Goal: Task Accomplishment & Management: Manage account settings

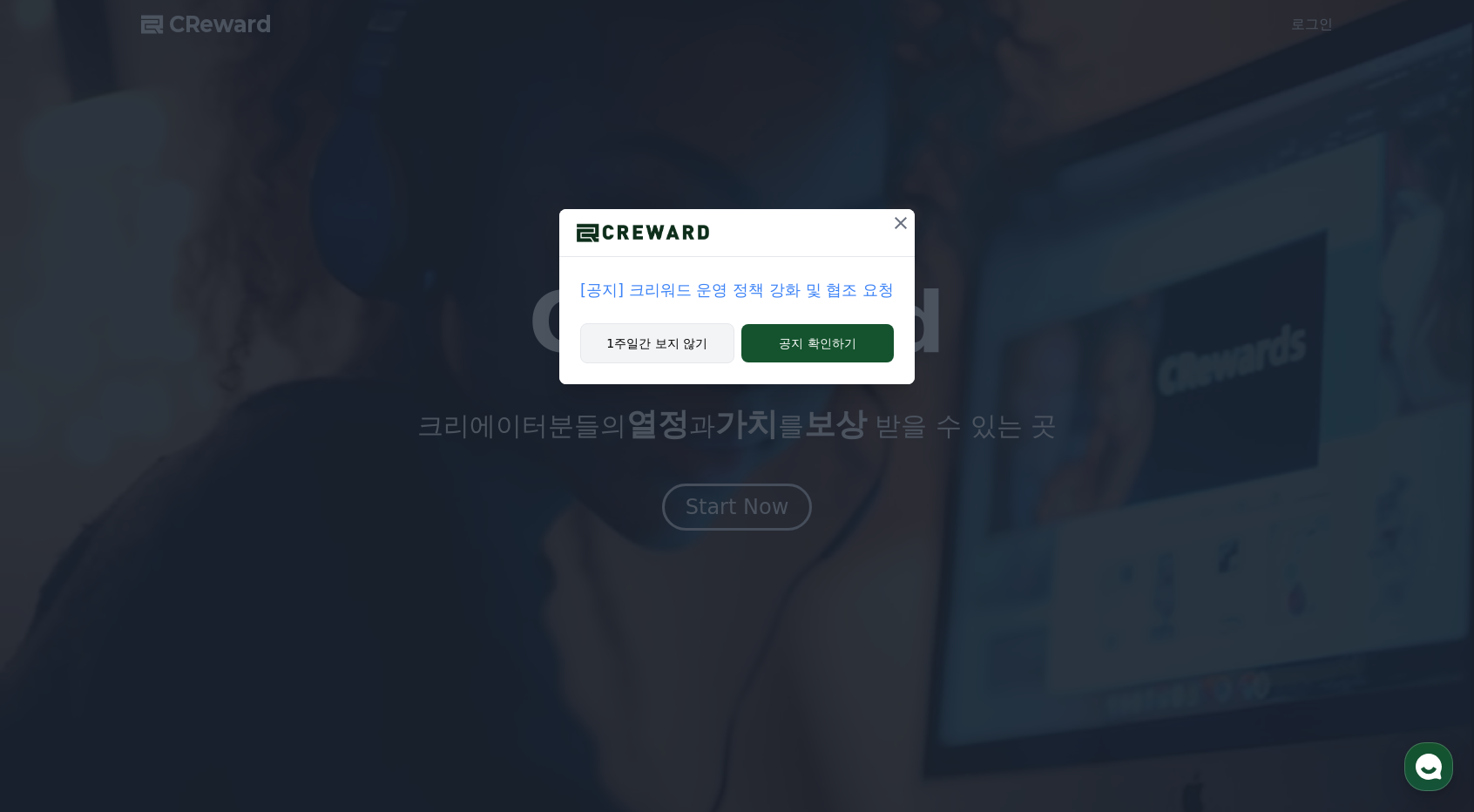
click at [681, 344] on button "1주일간 보지 않기" at bounding box center [657, 343] width 154 height 40
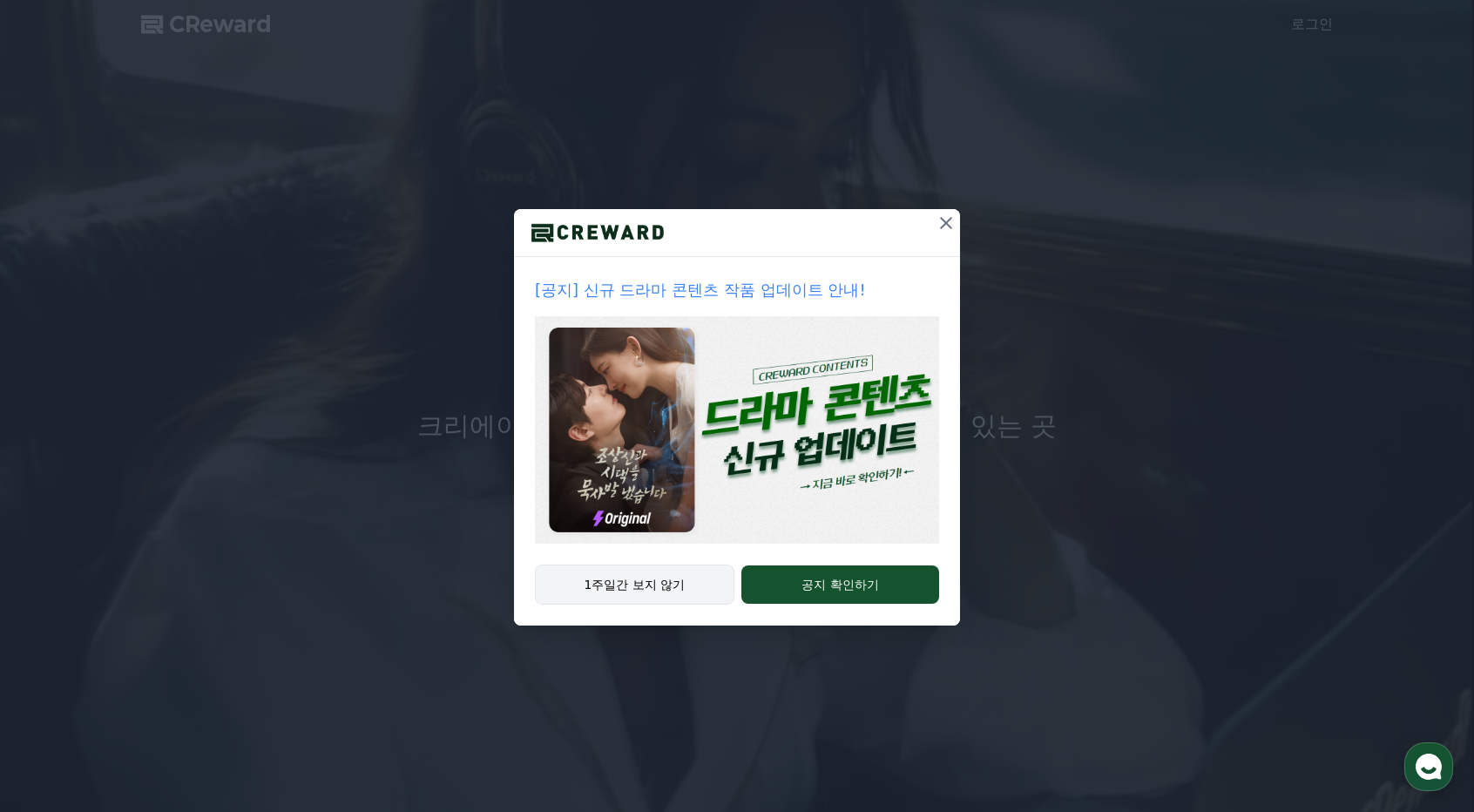
click at [677, 591] on button "1주일간 보지 않기" at bounding box center [634, 585] width 200 height 40
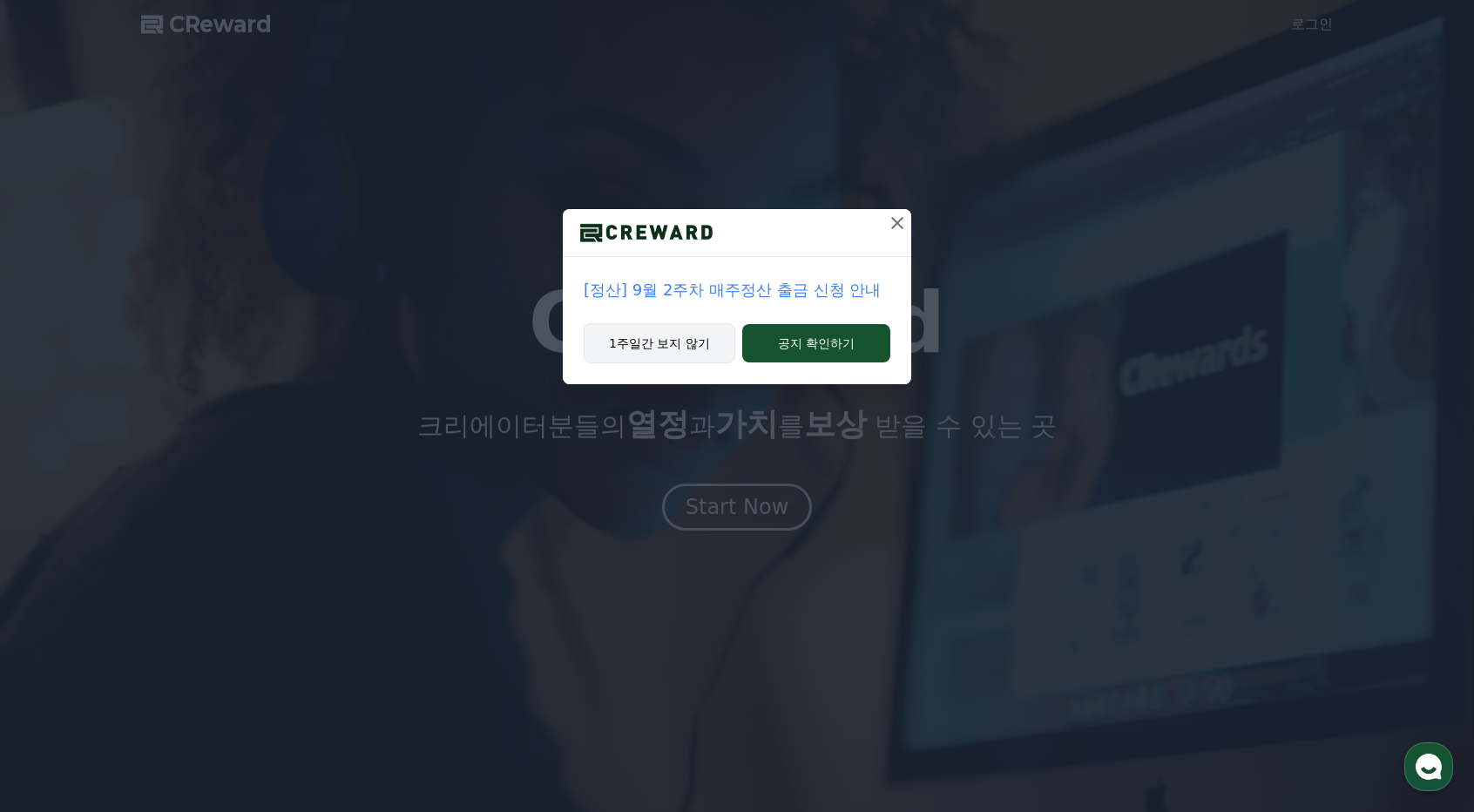
click at [684, 335] on button "1주일간 보지 않기" at bounding box center [660, 343] width 152 height 40
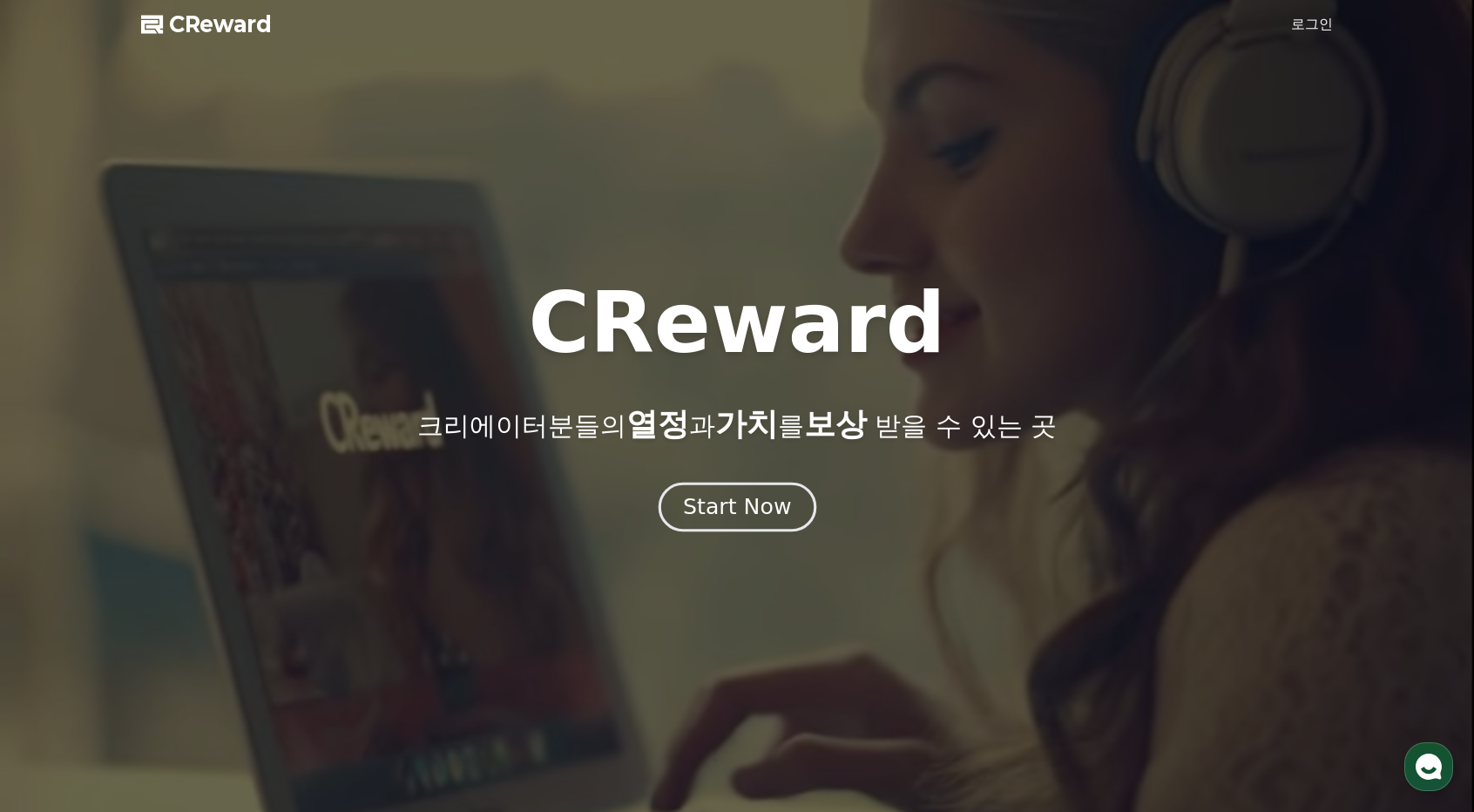
click at [744, 506] on div "Start Now" at bounding box center [737, 507] width 108 height 29
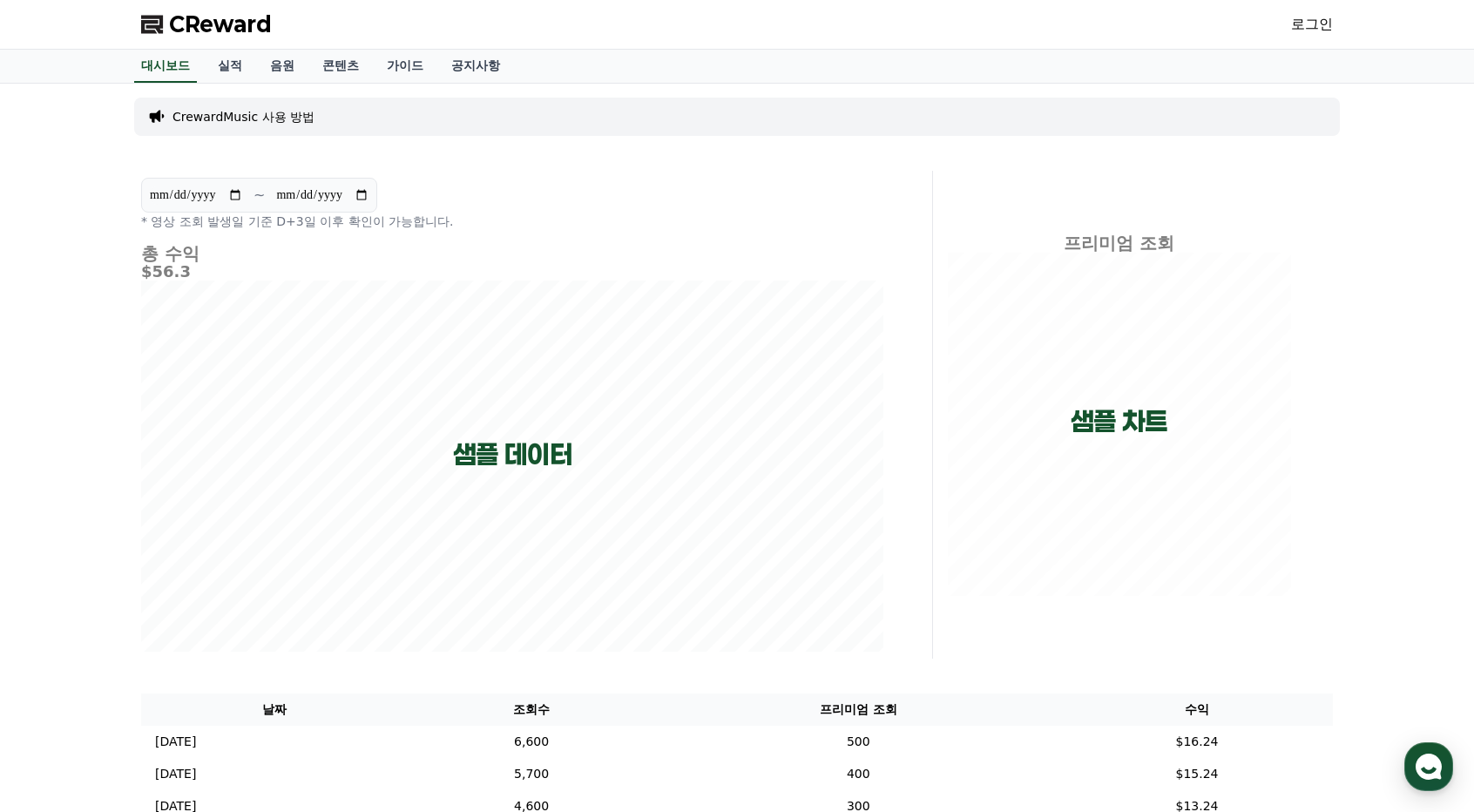
click at [1329, 35] on div "로그인" at bounding box center [1313, 24] width 42 height 27
click at [1317, 26] on link "로그인" at bounding box center [1313, 24] width 42 height 21
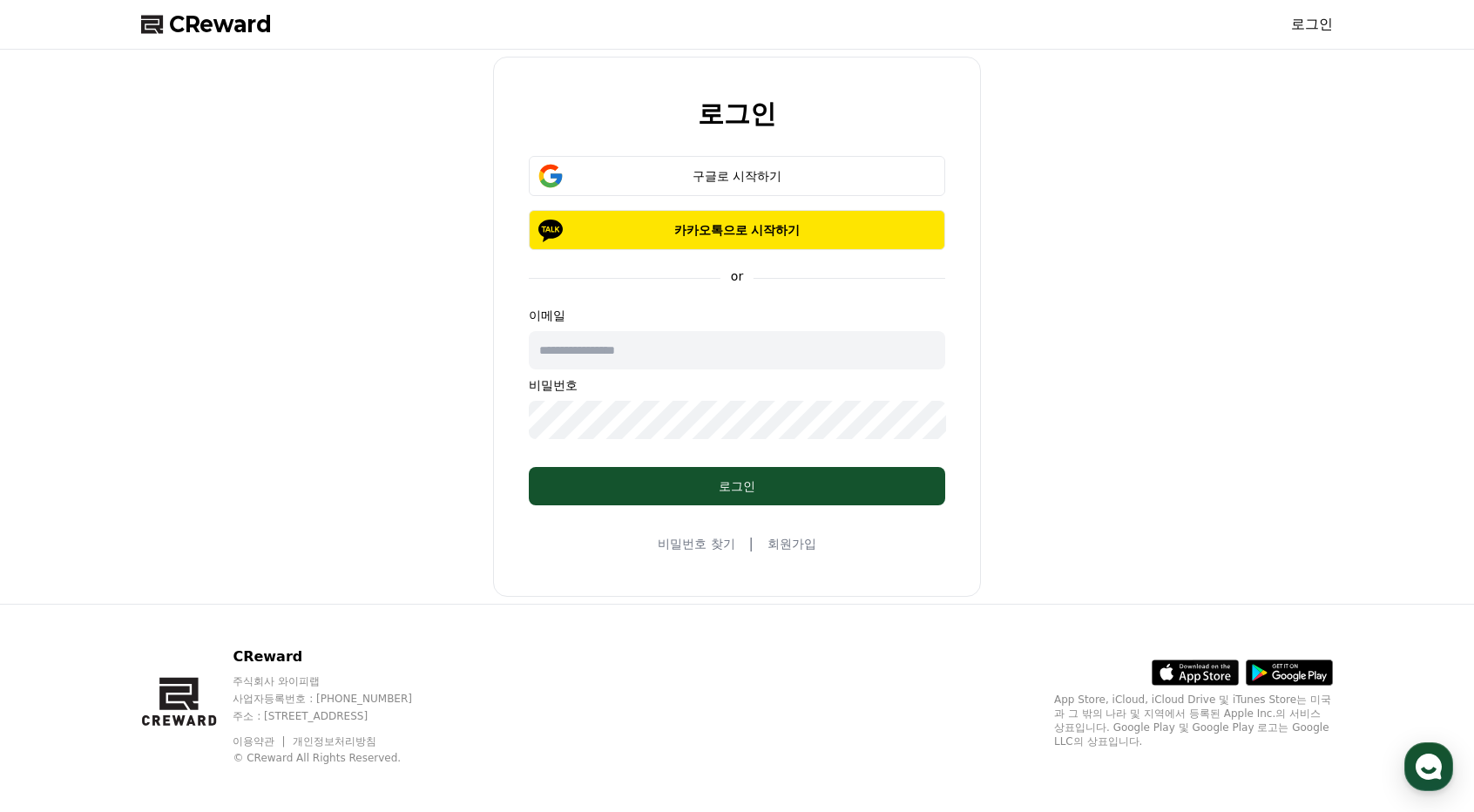
click at [637, 354] on input "text" at bounding box center [737, 351] width 417 height 38
type input "**********"
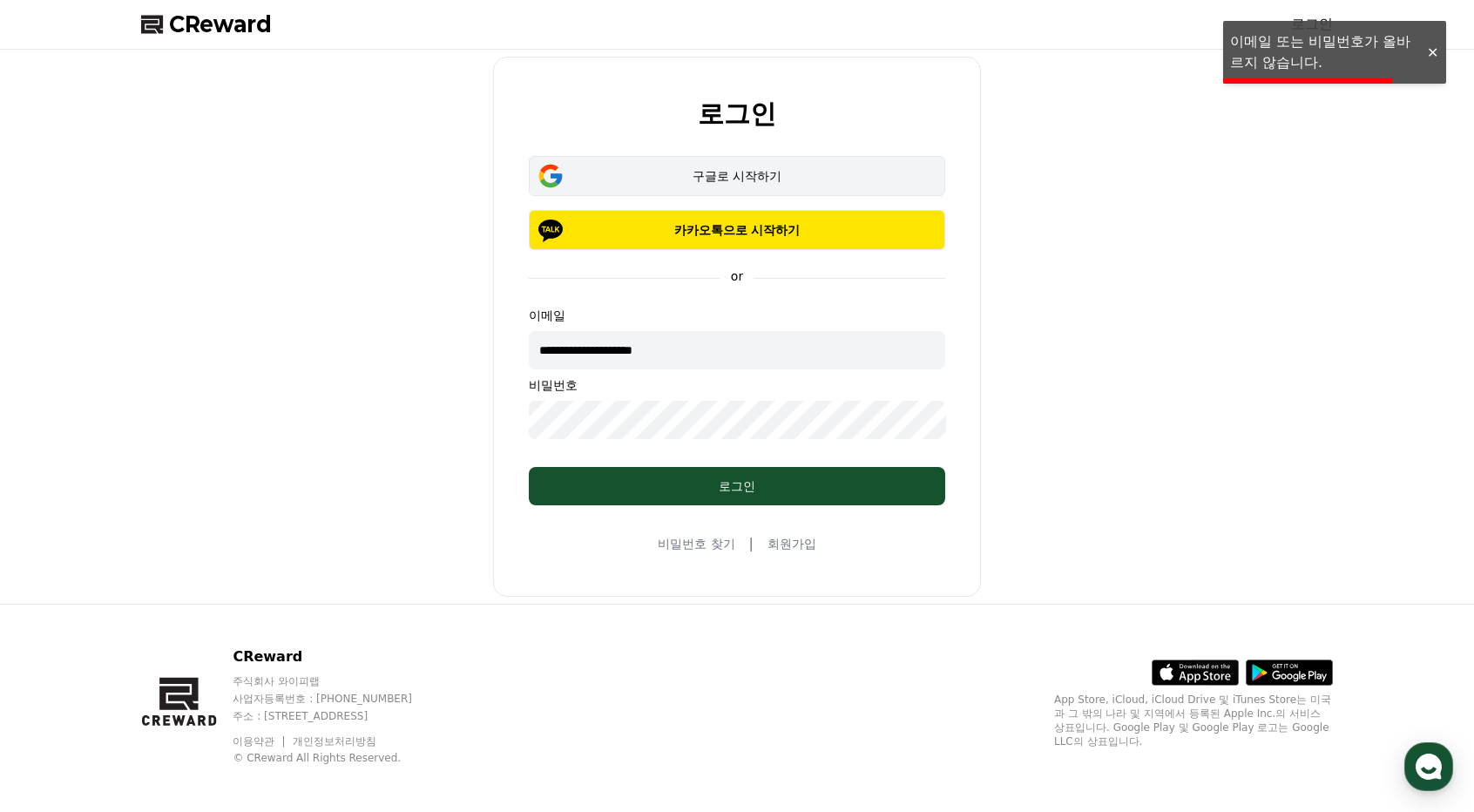
click at [749, 172] on div "구글로 시작하기" at bounding box center [737, 176] width 366 height 17
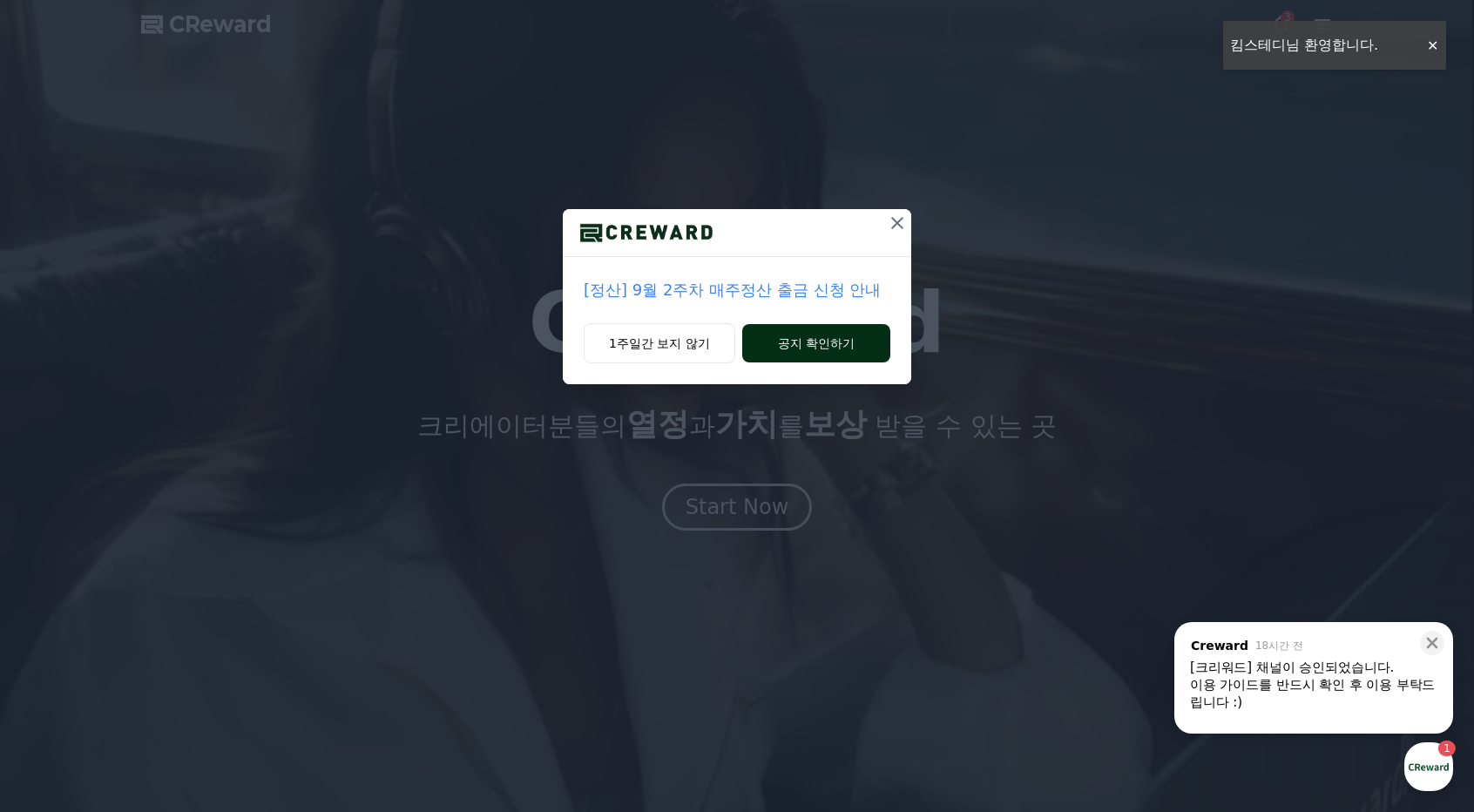
click at [796, 340] on button "공지 확인하기" at bounding box center [817, 343] width 148 height 38
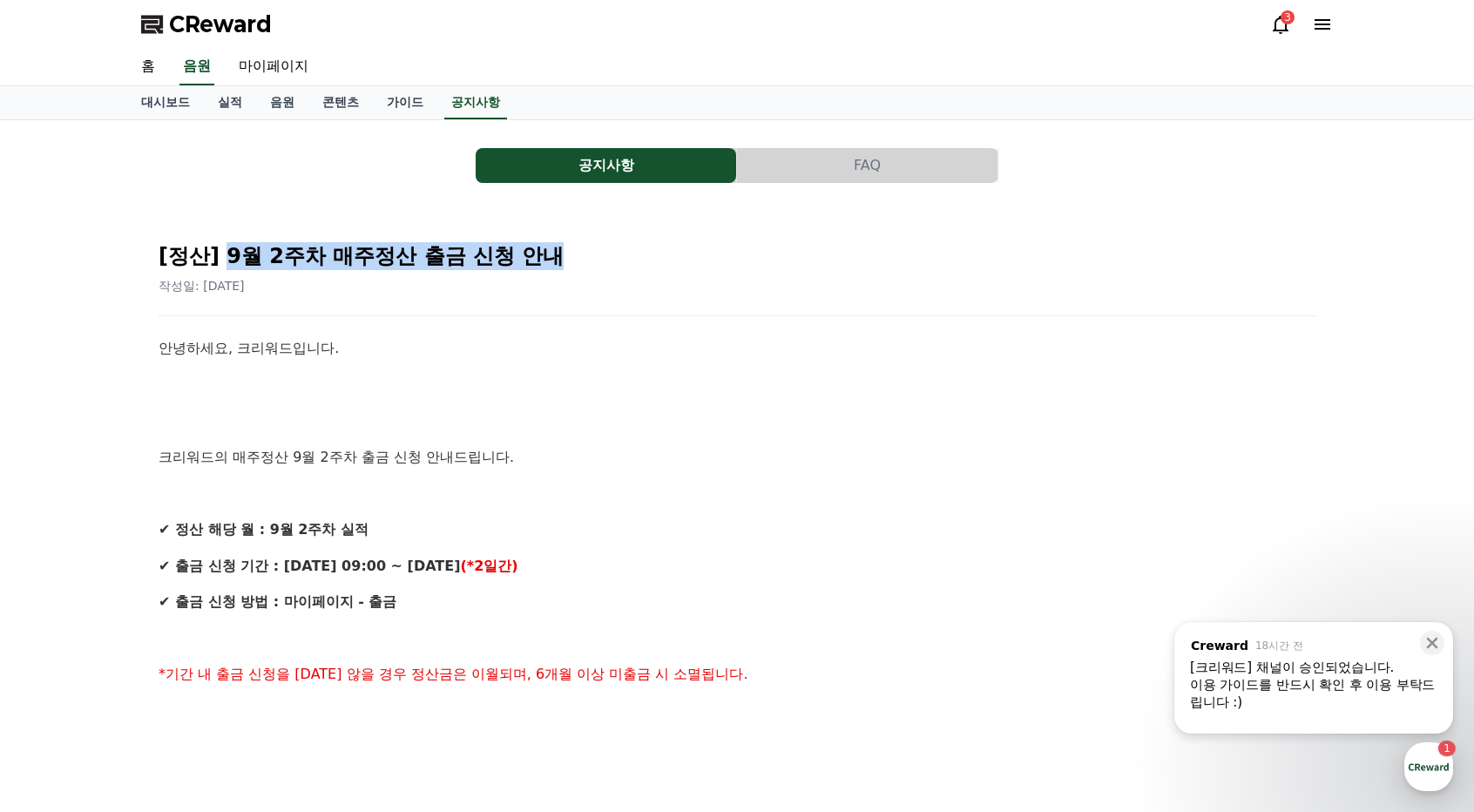
drag, startPoint x: 220, startPoint y: 249, endPoint x: 558, endPoint y: 269, distance: 338.6
click at [558, 269] on div "[정산] 9월 2주차 매주정산 출금 신청 안내 작성일: 2025-09-17" at bounding box center [737, 261] width 1157 height 66
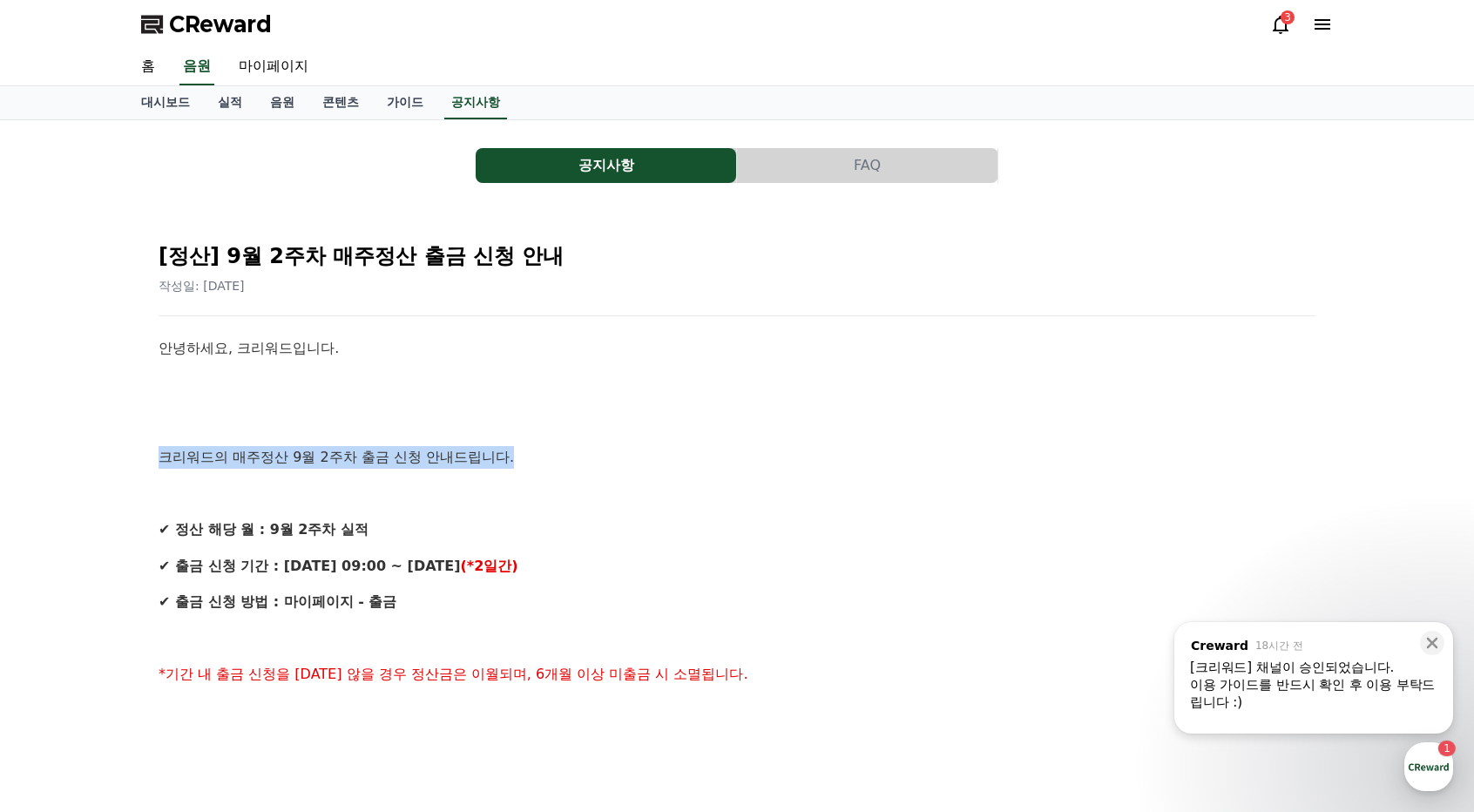
drag, startPoint x: 162, startPoint y: 456, endPoint x: 526, endPoint y: 456, distance: 364.0
click at [526, 456] on p "크리워드의 매주정산 9월 2주차 출금 신청 안내드립니다." at bounding box center [737, 457] width 1157 height 23
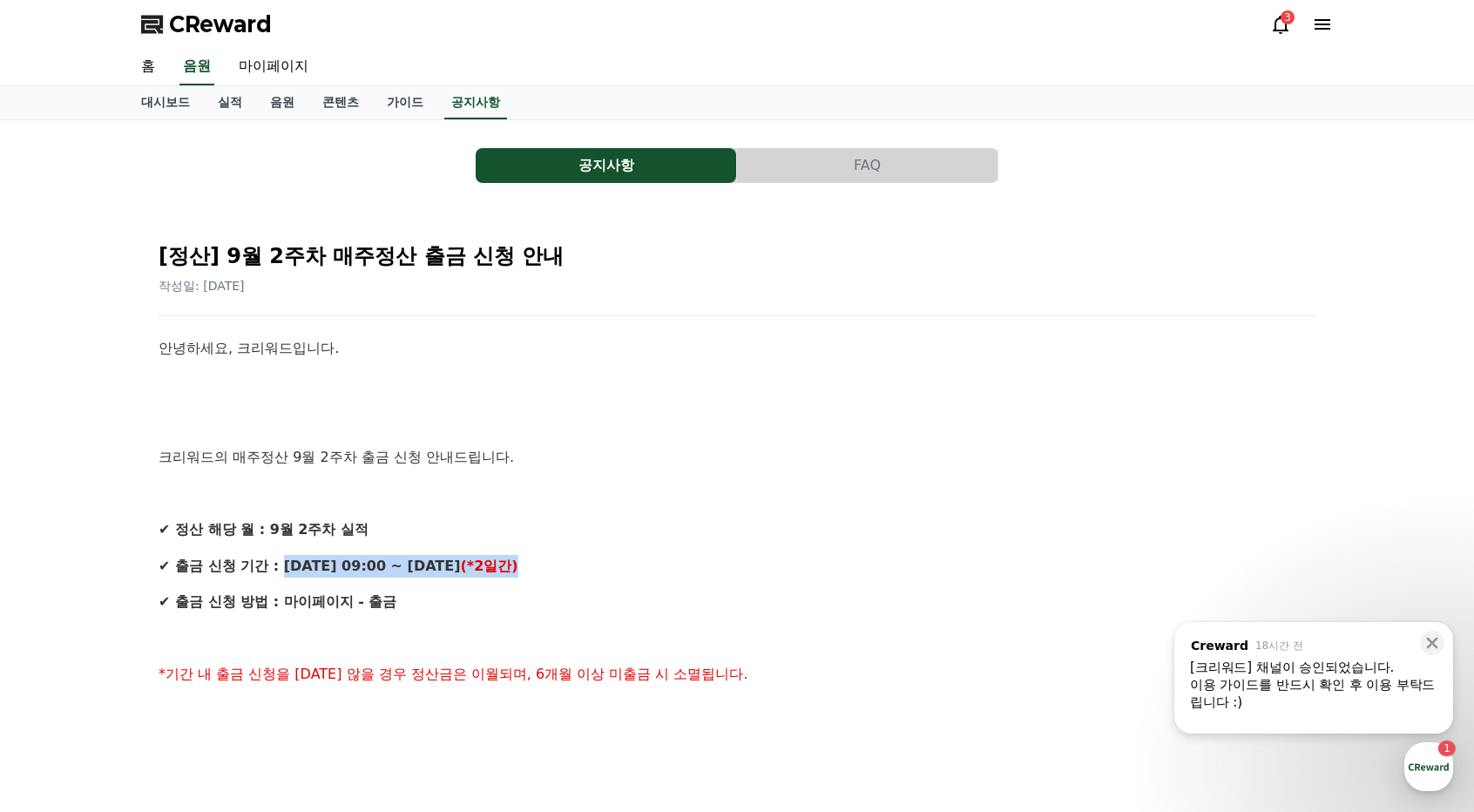
drag, startPoint x: 551, startPoint y: 565, endPoint x: 587, endPoint y: 552, distance: 38.3
click at [634, 531] on p "✔ 정산 해당 월 : 9월 2주차 실적" at bounding box center [737, 529] width 1157 height 23
click at [244, 107] on link "실적" at bounding box center [230, 103] width 52 height 33
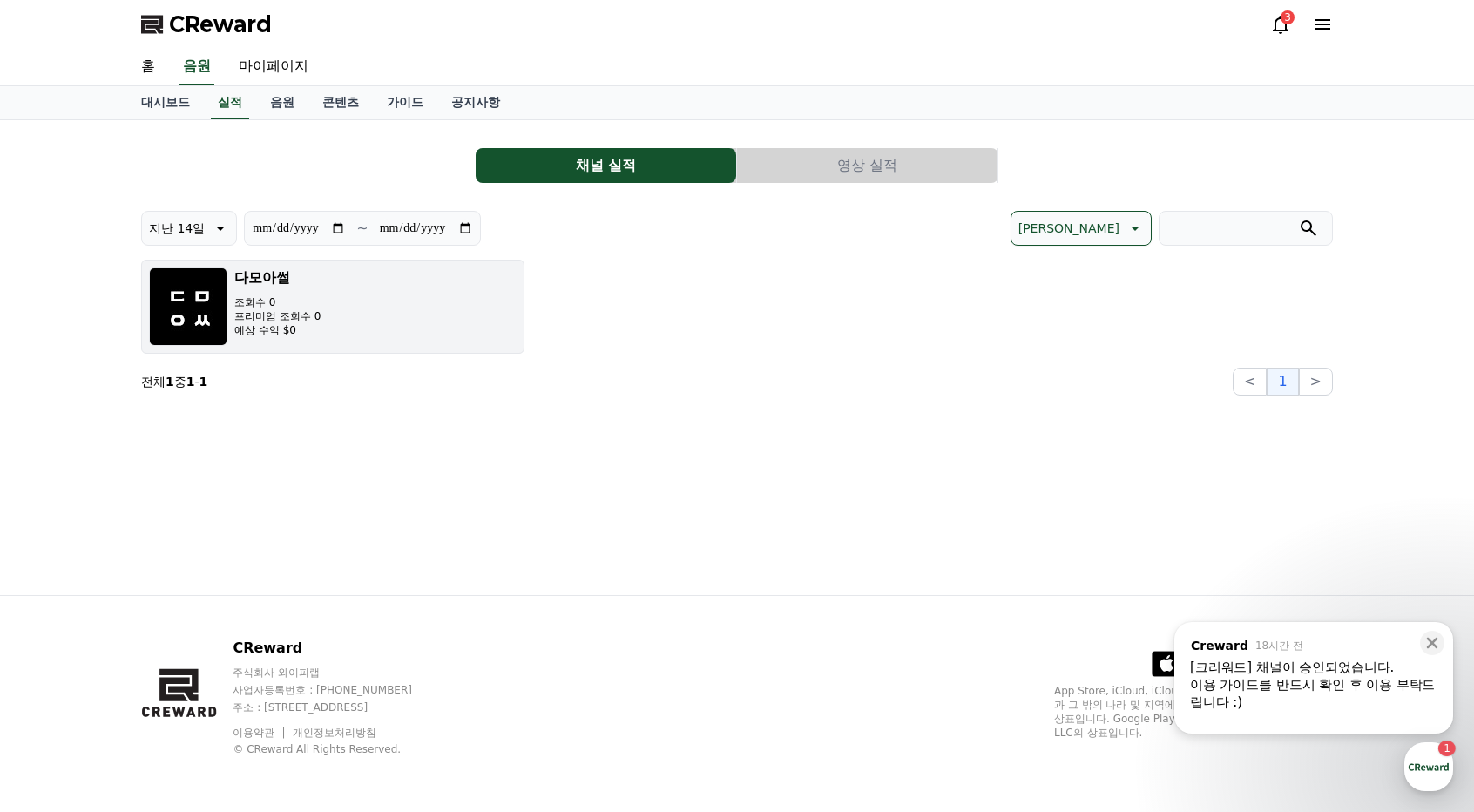
click at [285, 326] on p "예상 수익 $0" at bounding box center [277, 330] width 86 height 14
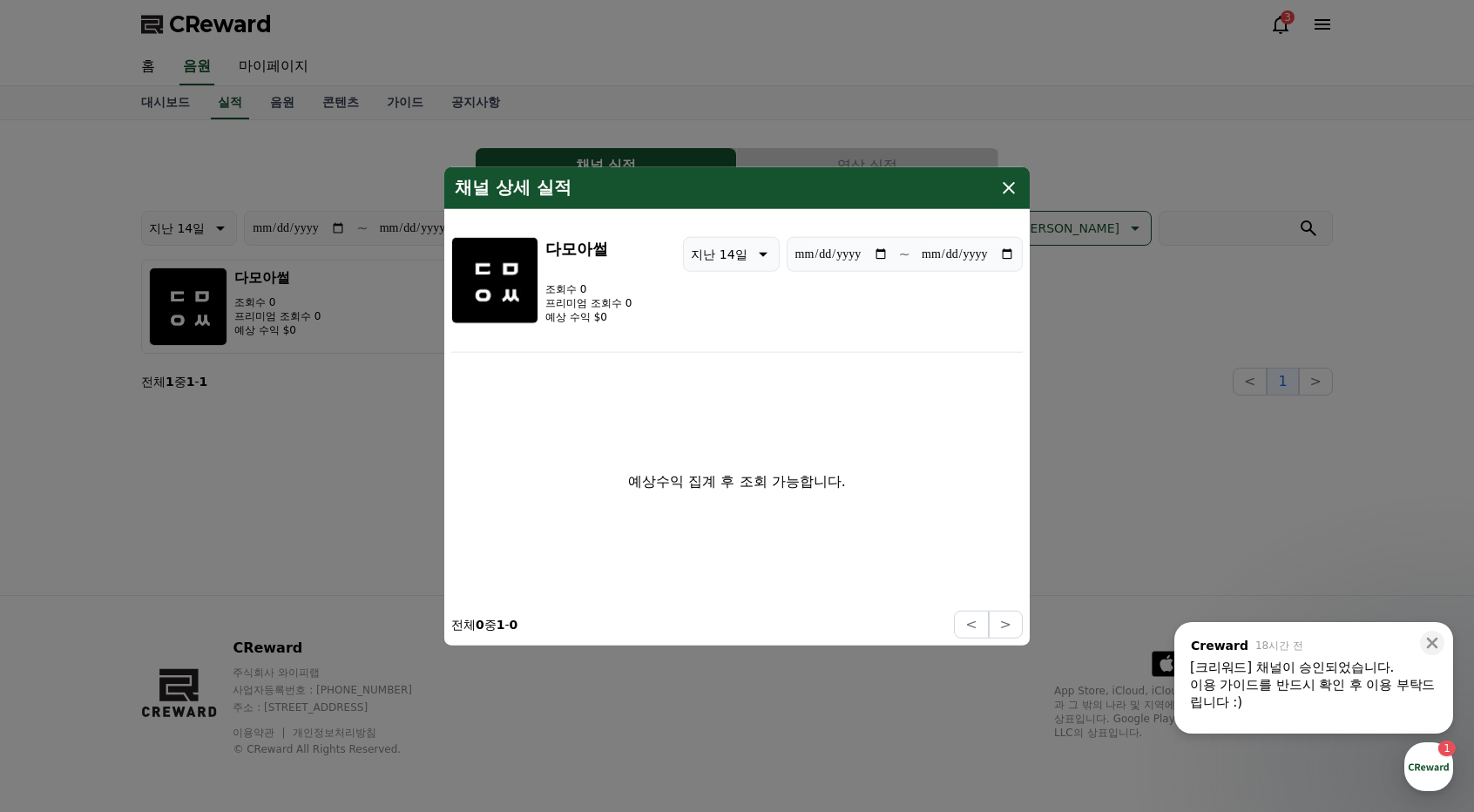
click at [1005, 189] on icon "modal" at bounding box center [1009, 188] width 21 height 21
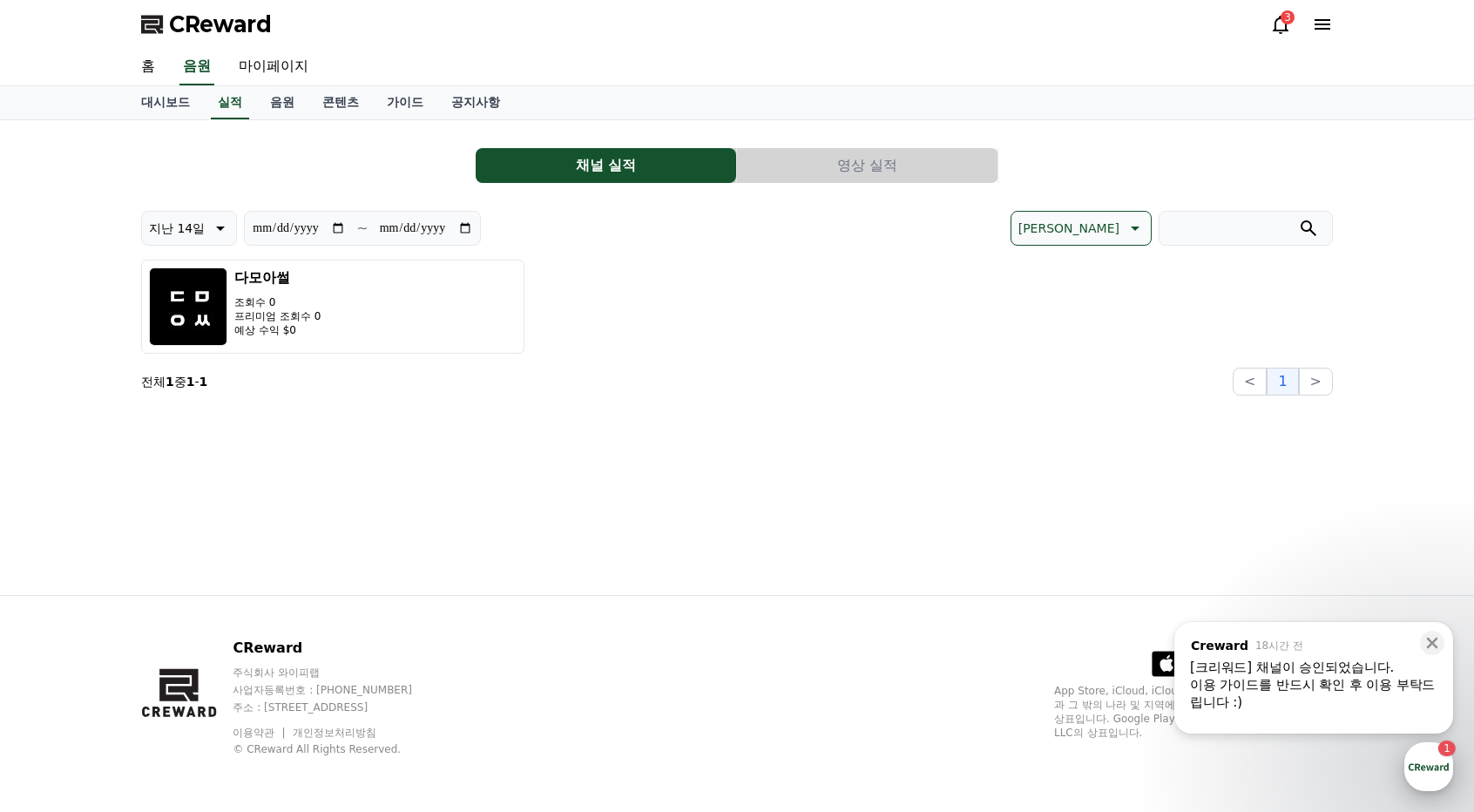
click at [1439, 774] on div "button" at bounding box center [1428, 766] width 49 height 49
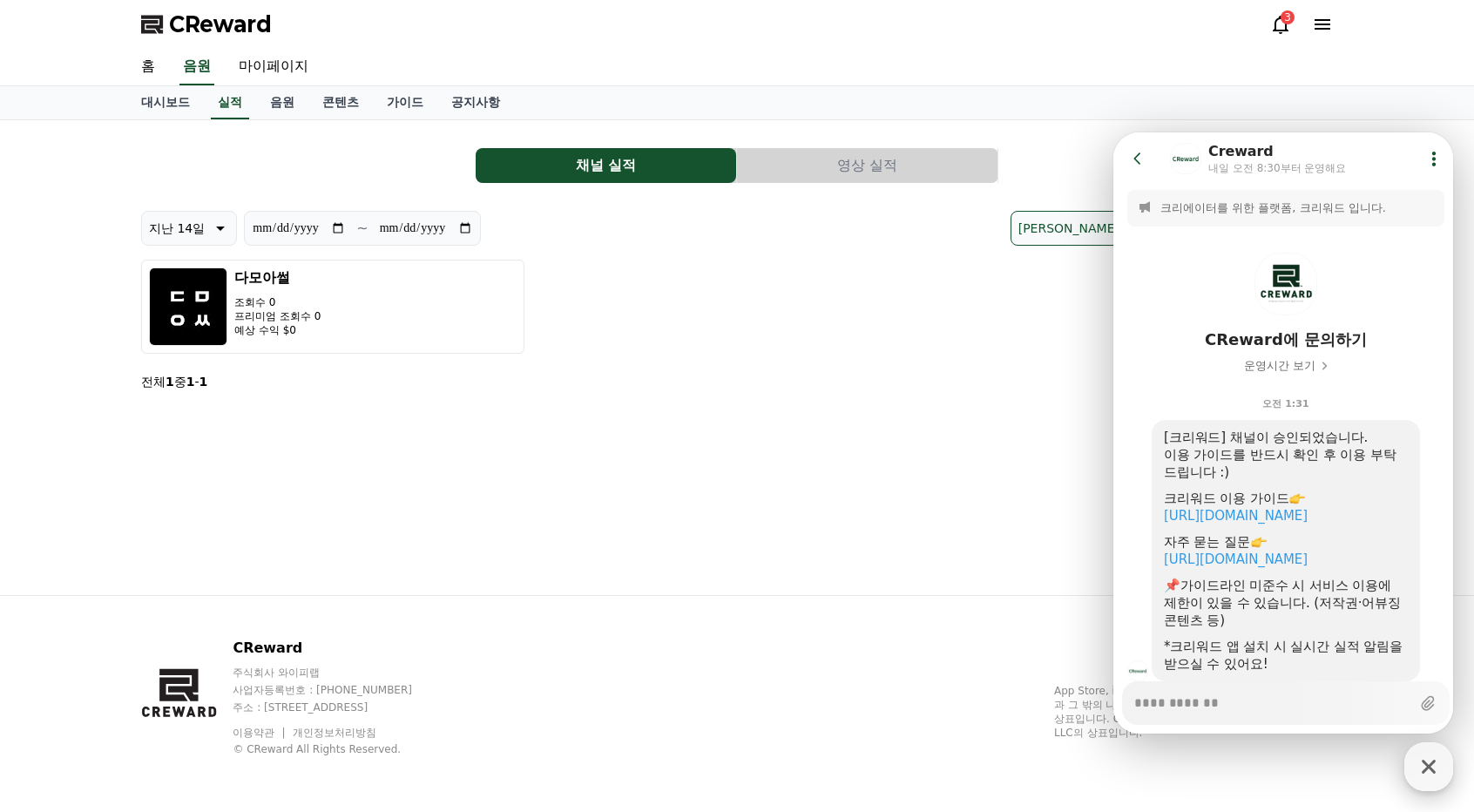
scroll to position [54, 0]
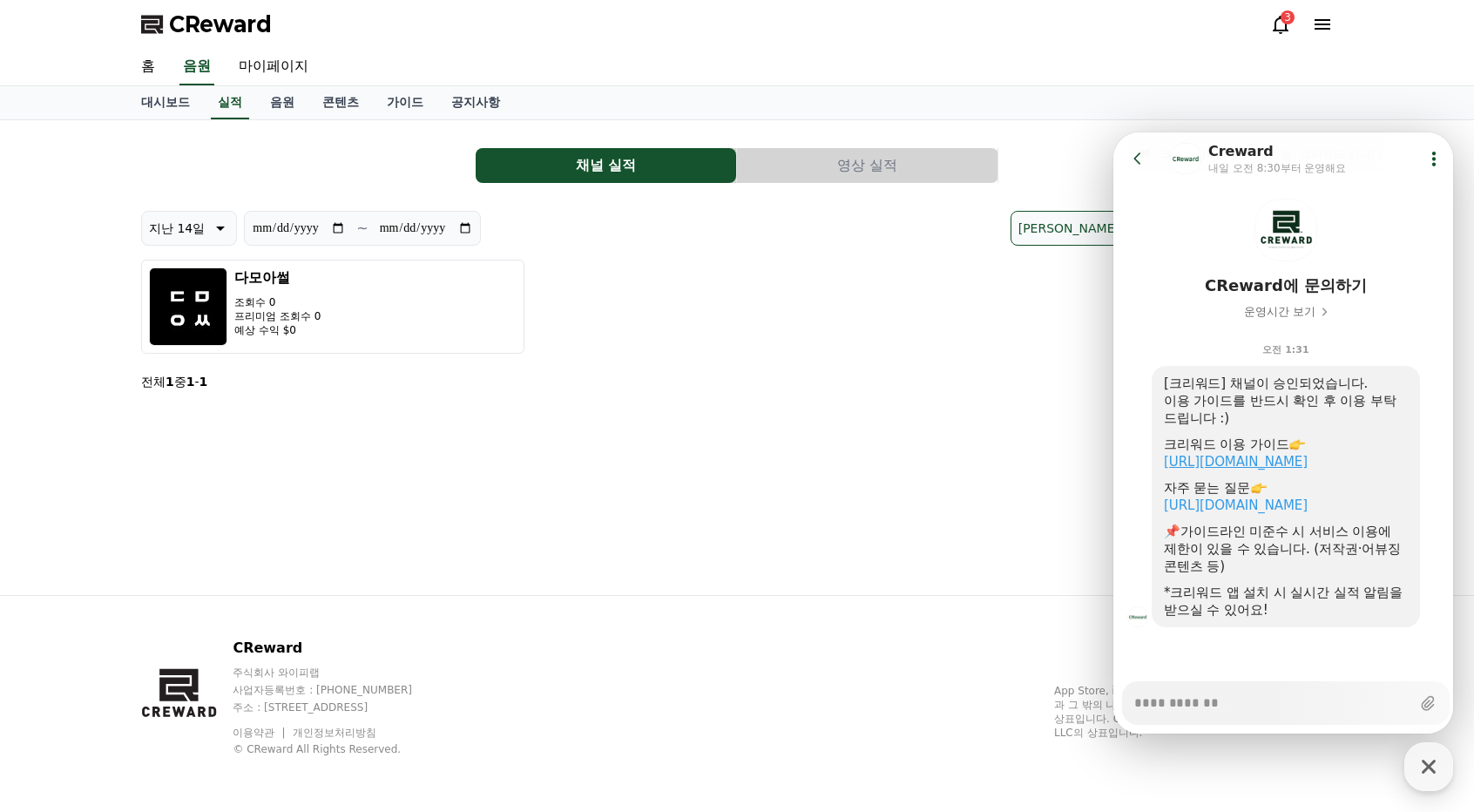
click at [1308, 460] on link "https://creward.net/music/guide/android" at bounding box center [1236, 461] width 144 height 16
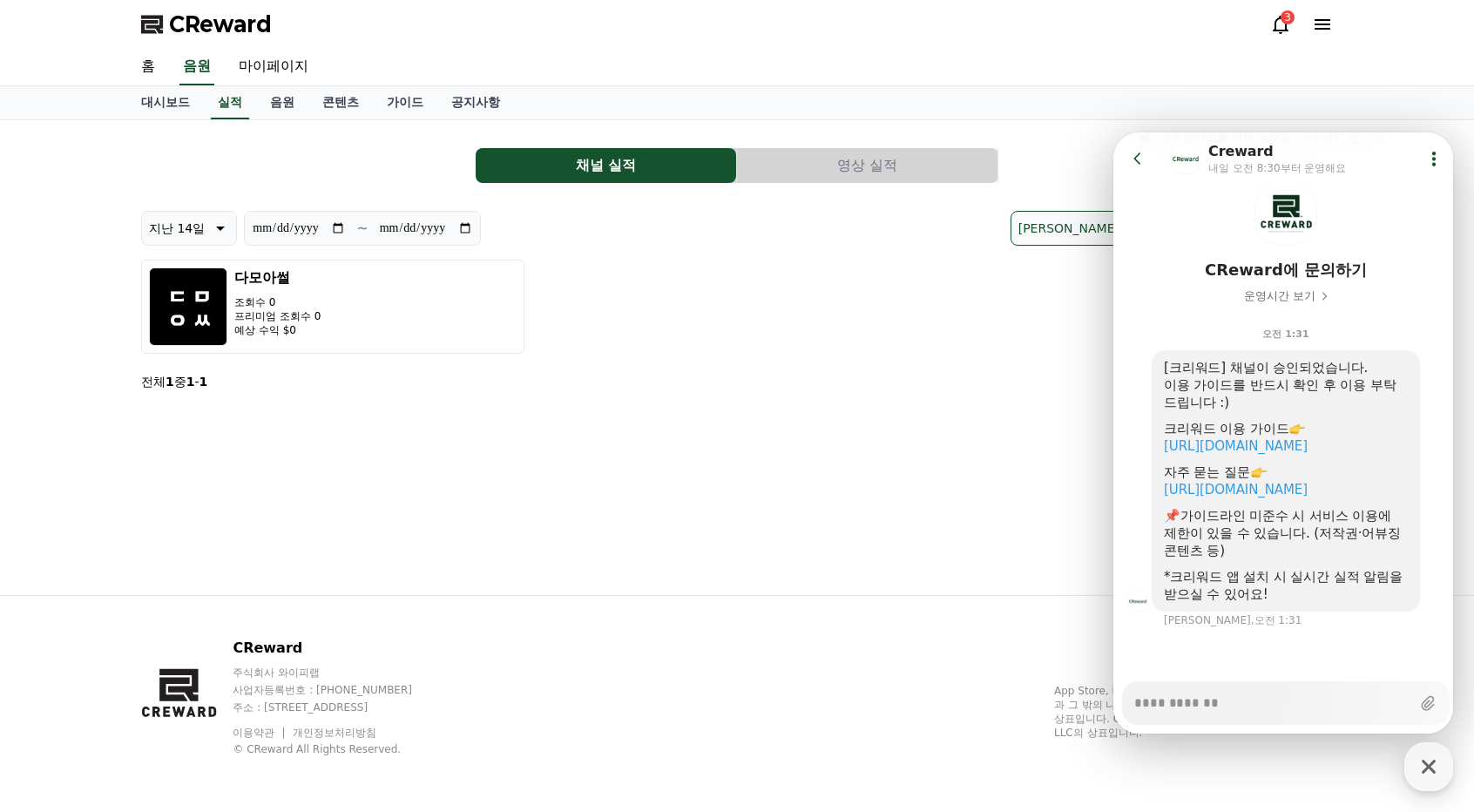
click at [875, 332] on div "다모아썰 조회수 0 프리미엄 조회수 0 예상 수익 $0" at bounding box center [737, 307] width 1192 height 94
click at [1430, 782] on div "button" at bounding box center [1428, 766] width 49 height 49
type textarea "*"
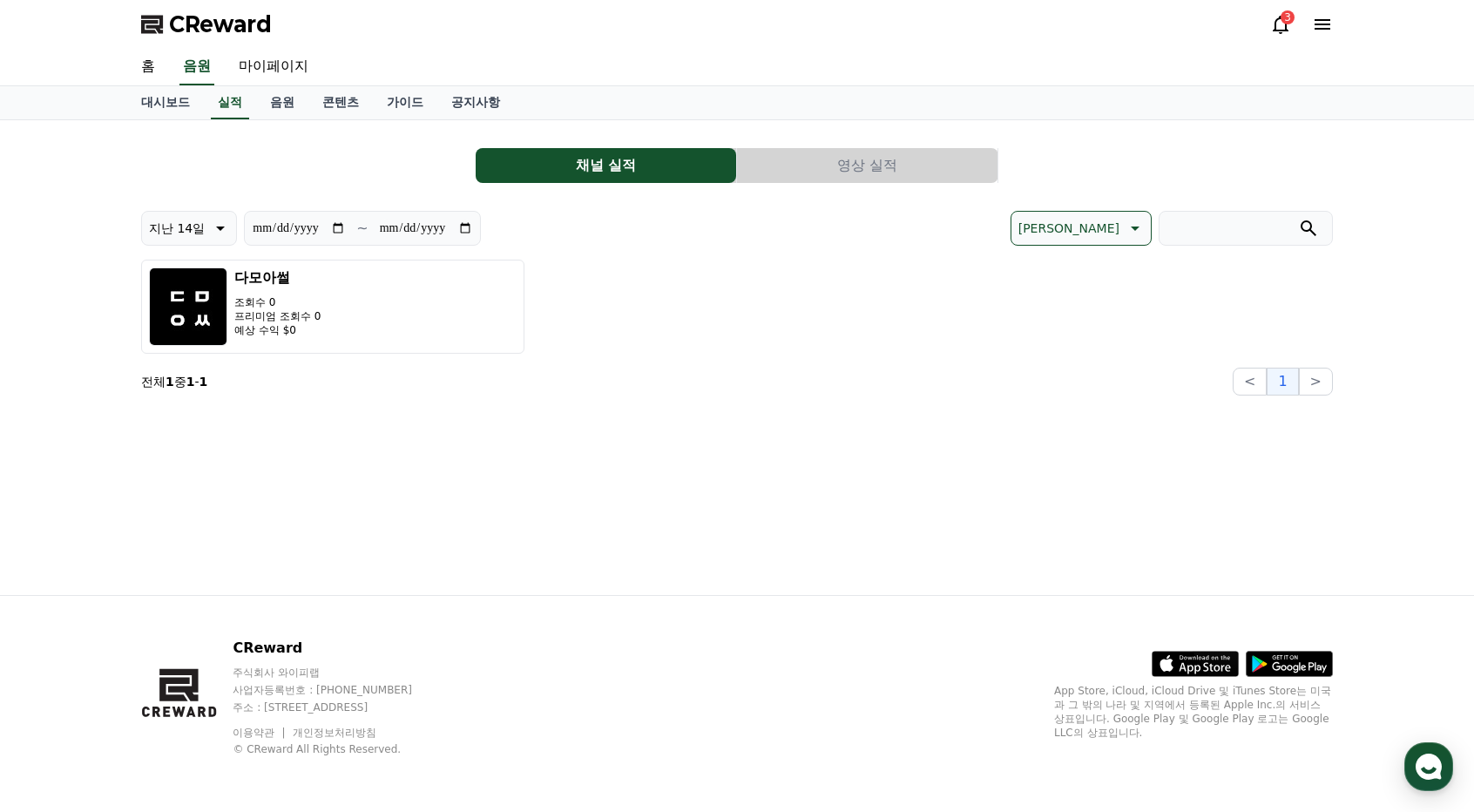
click at [765, 172] on button "영상 실적" at bounding box center [867, 166] width 261 height 35
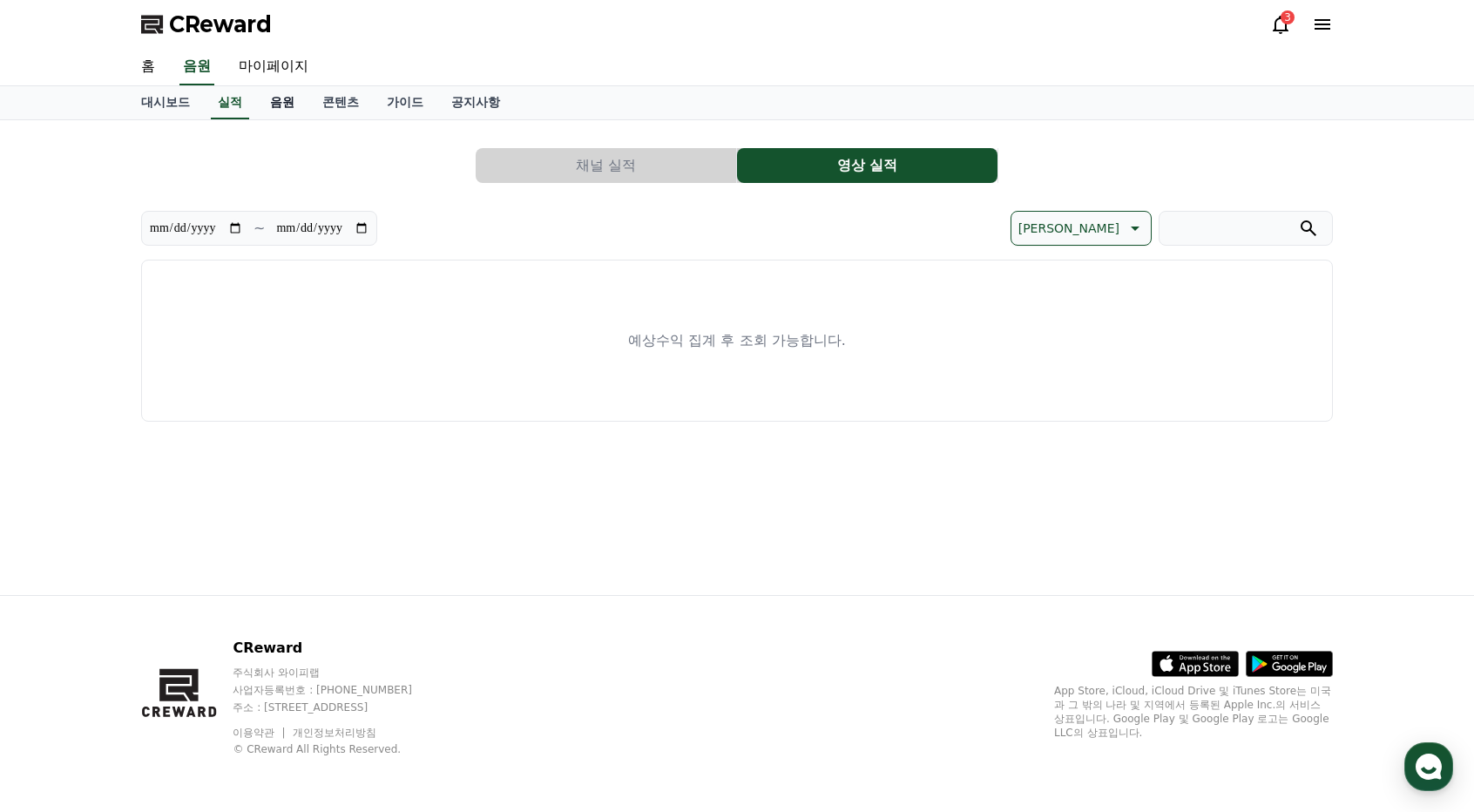
click at [287, 105] on link "음원" at bounding box center [282, 103] width 52 height 33
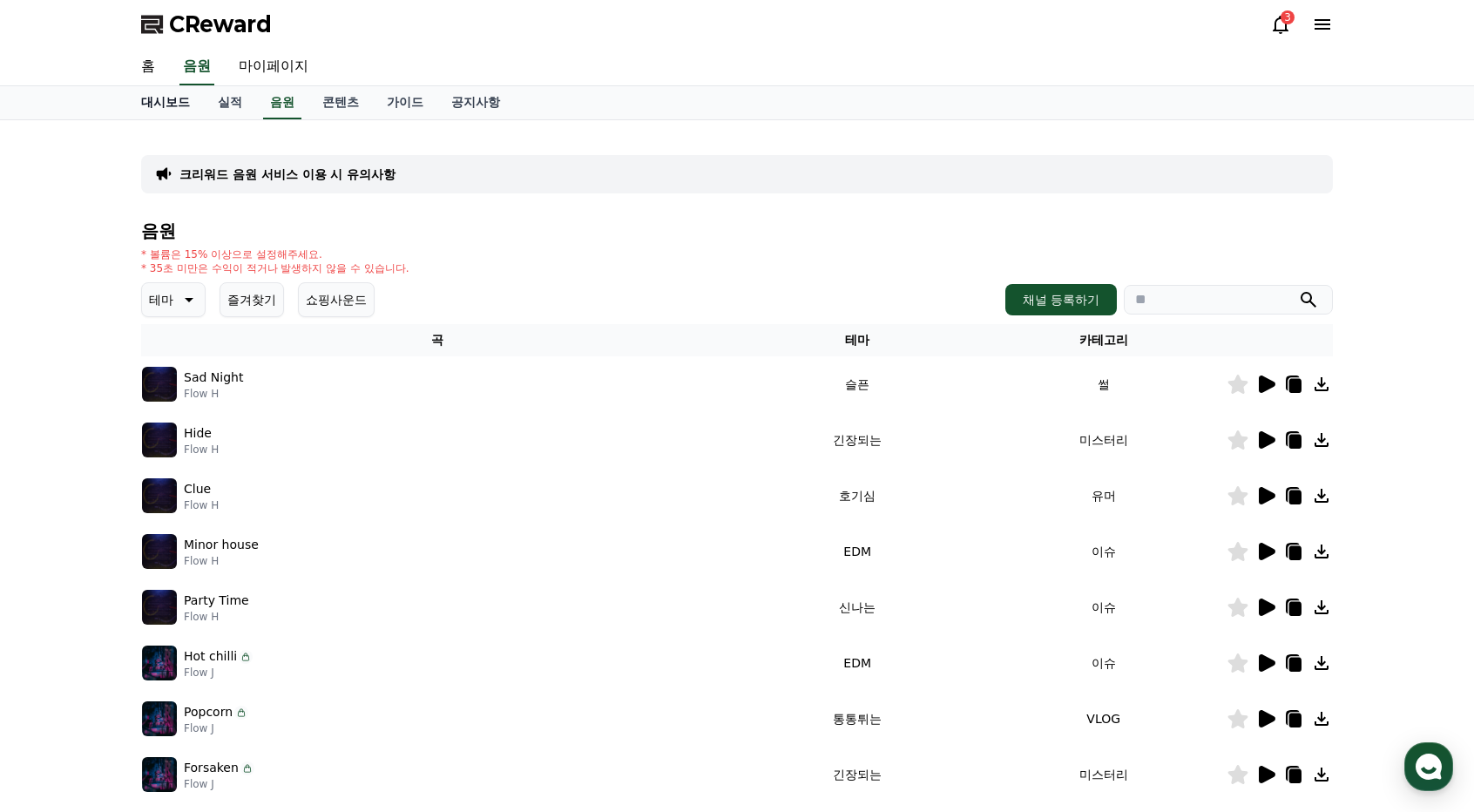
click at [183, 106] on link "대시보드" at bounding box center [166, 103] width 77 height 33
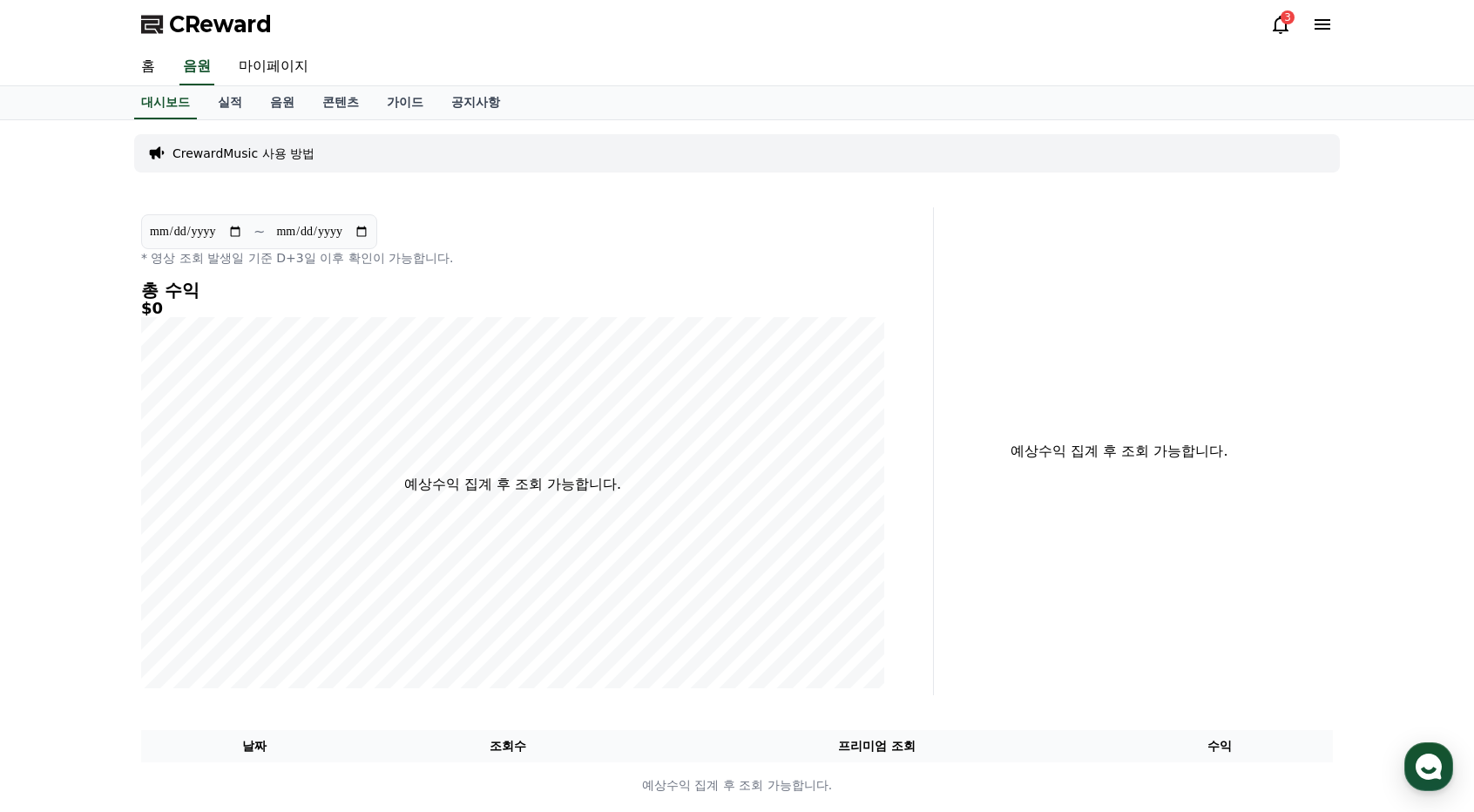
click at [1273, 22] on icon at bounding box center [1281, 24] width 21 height 21
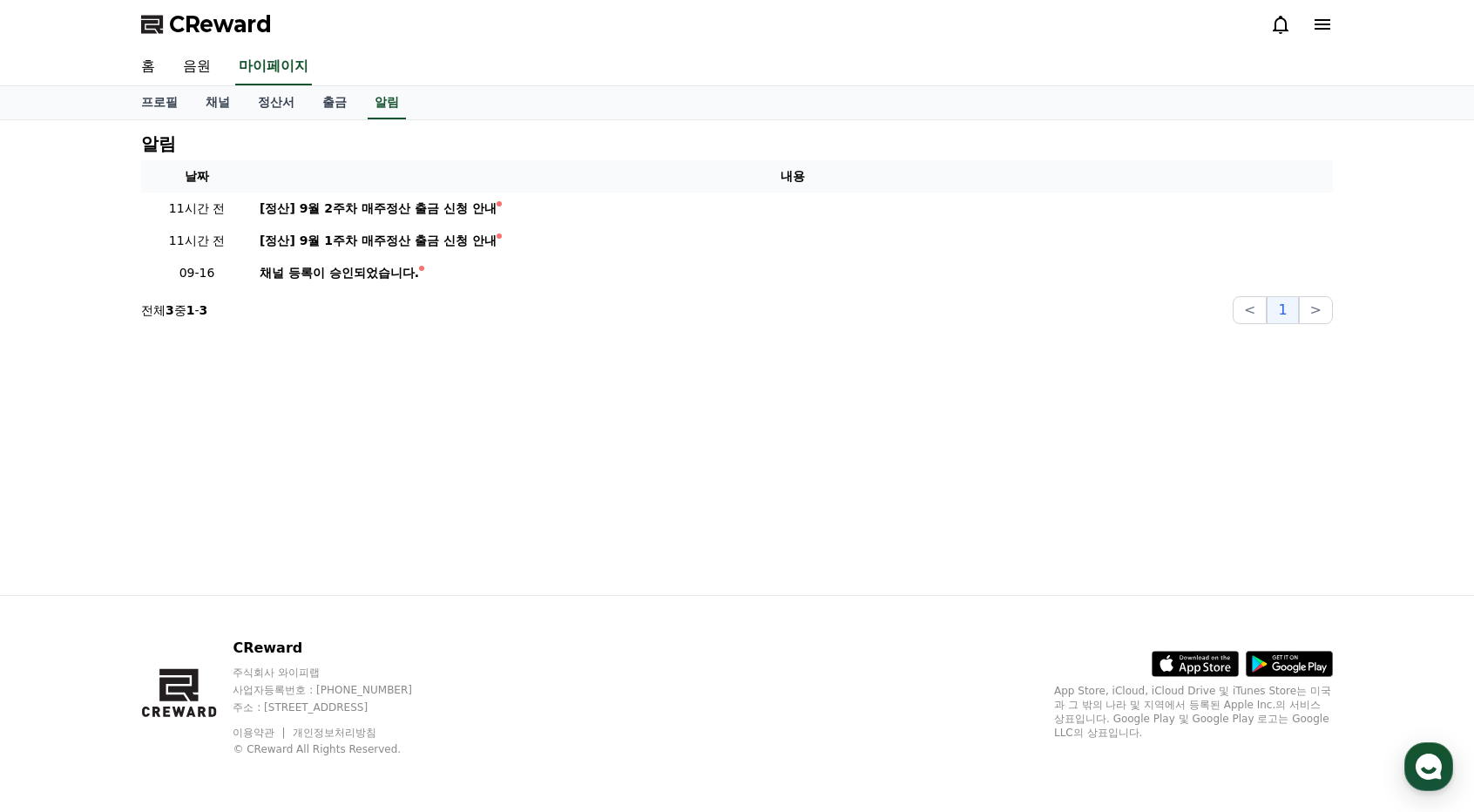
click at [255, 27] on span "CReward" at bounding box center [221, 24] width 103 height 27
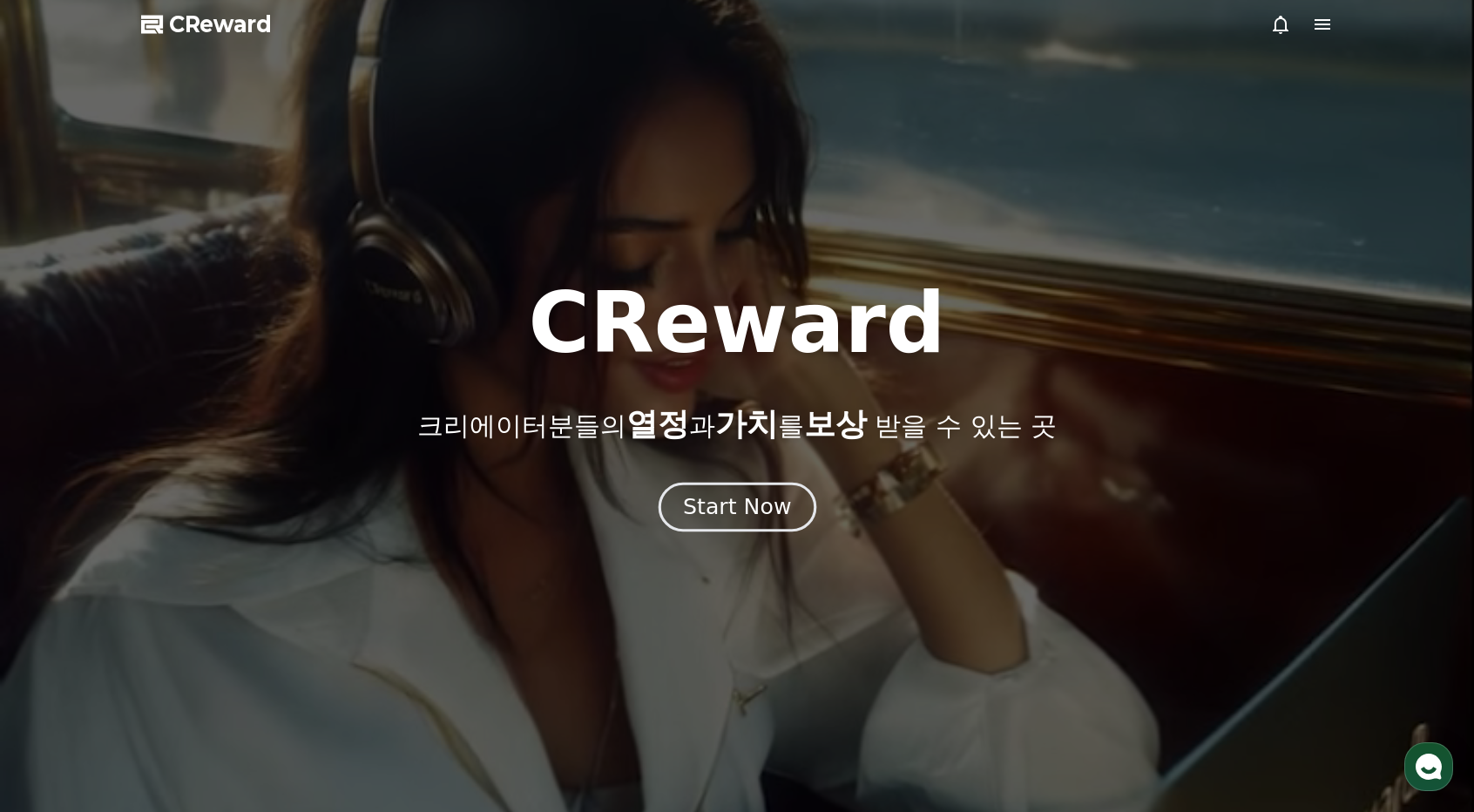
click at [740, 493] on div "Start Now" at bounding box center [737, 507] width 108 height 29
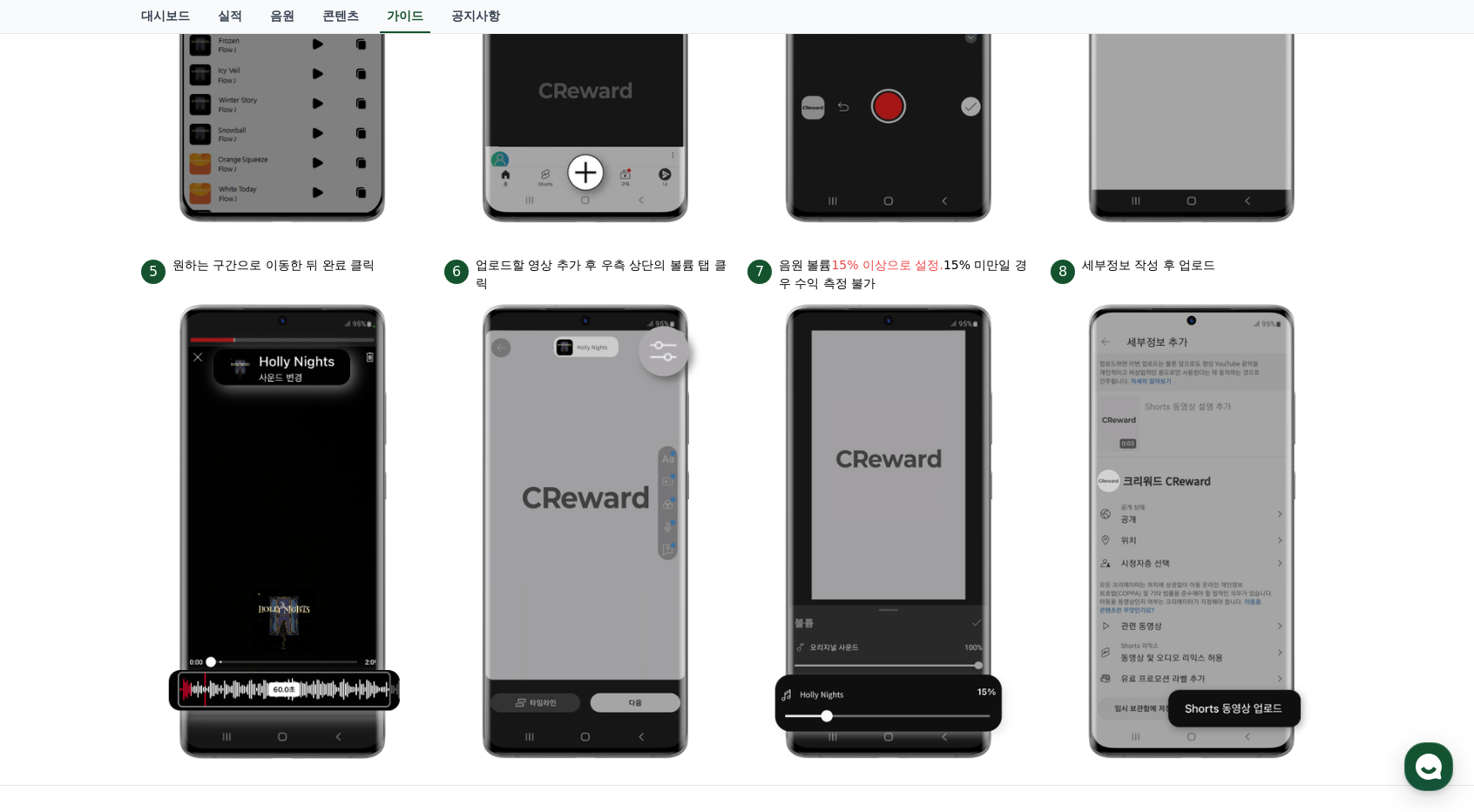
scroll to position [610, 0]
drag, startPoint x: 793, startPoint y: 257, endPoint x: 916, endPoint y: 284, distance: 125.9
click at [916, 284] on p "음원 볼륨 15% 이상으로 설정. 15% 미만일 경우 수익 측정 불가" at bounding box center [905, 274] width 251 height 37
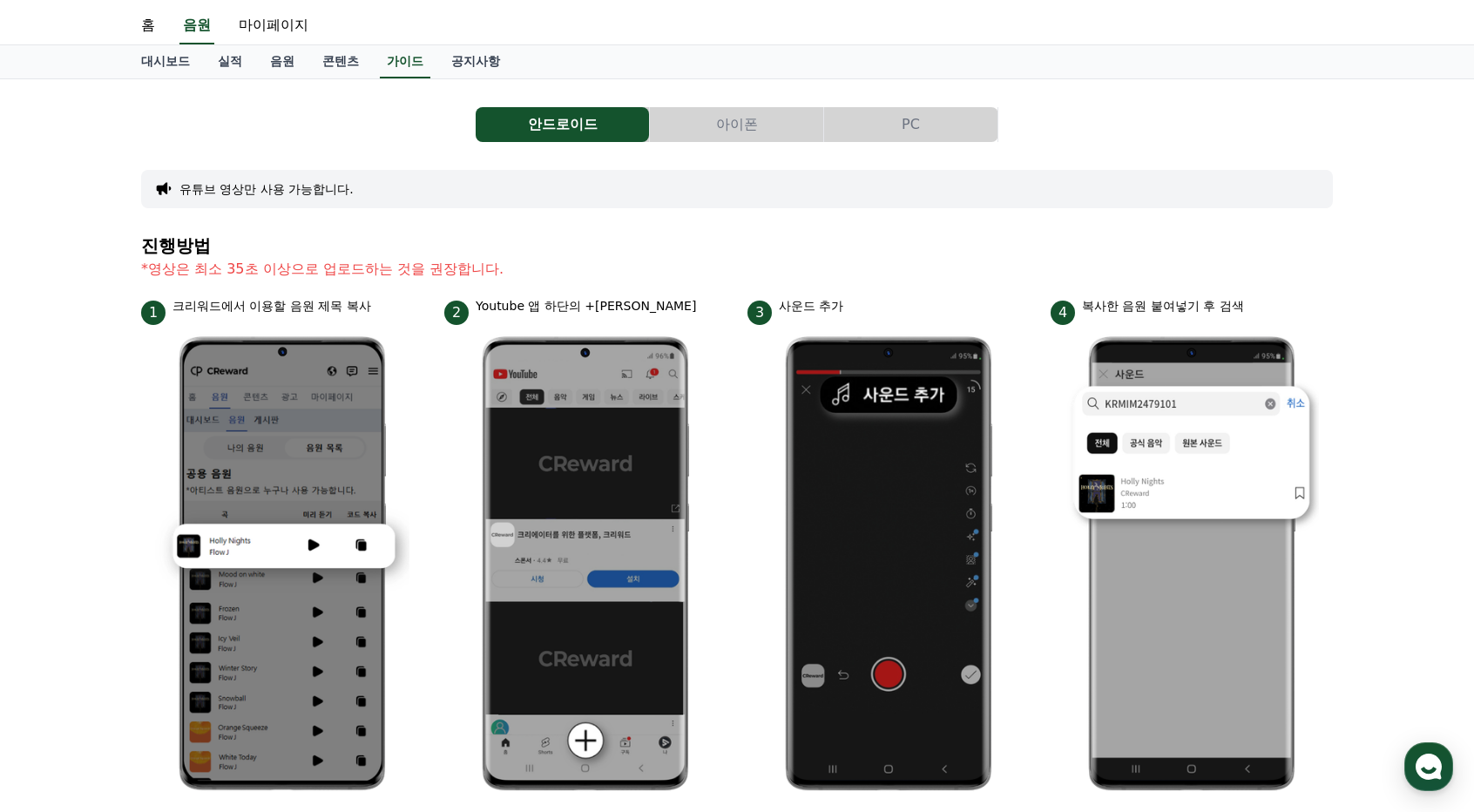
scroll to position [0, 0]
